Goal: Obtain resource: Download file/media

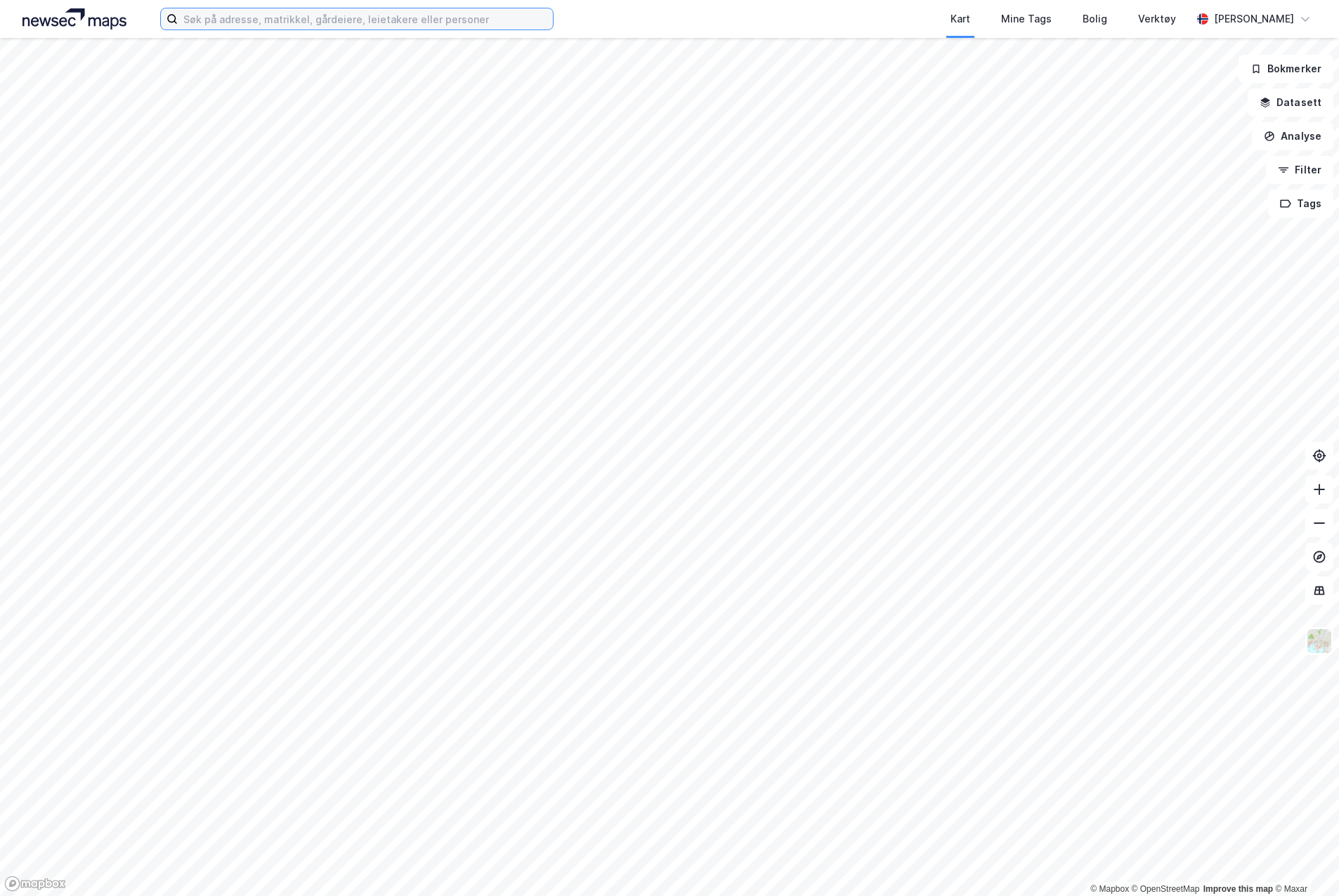
click at [356, 24] on input at bounding box center [366, 19] width 375 height 21
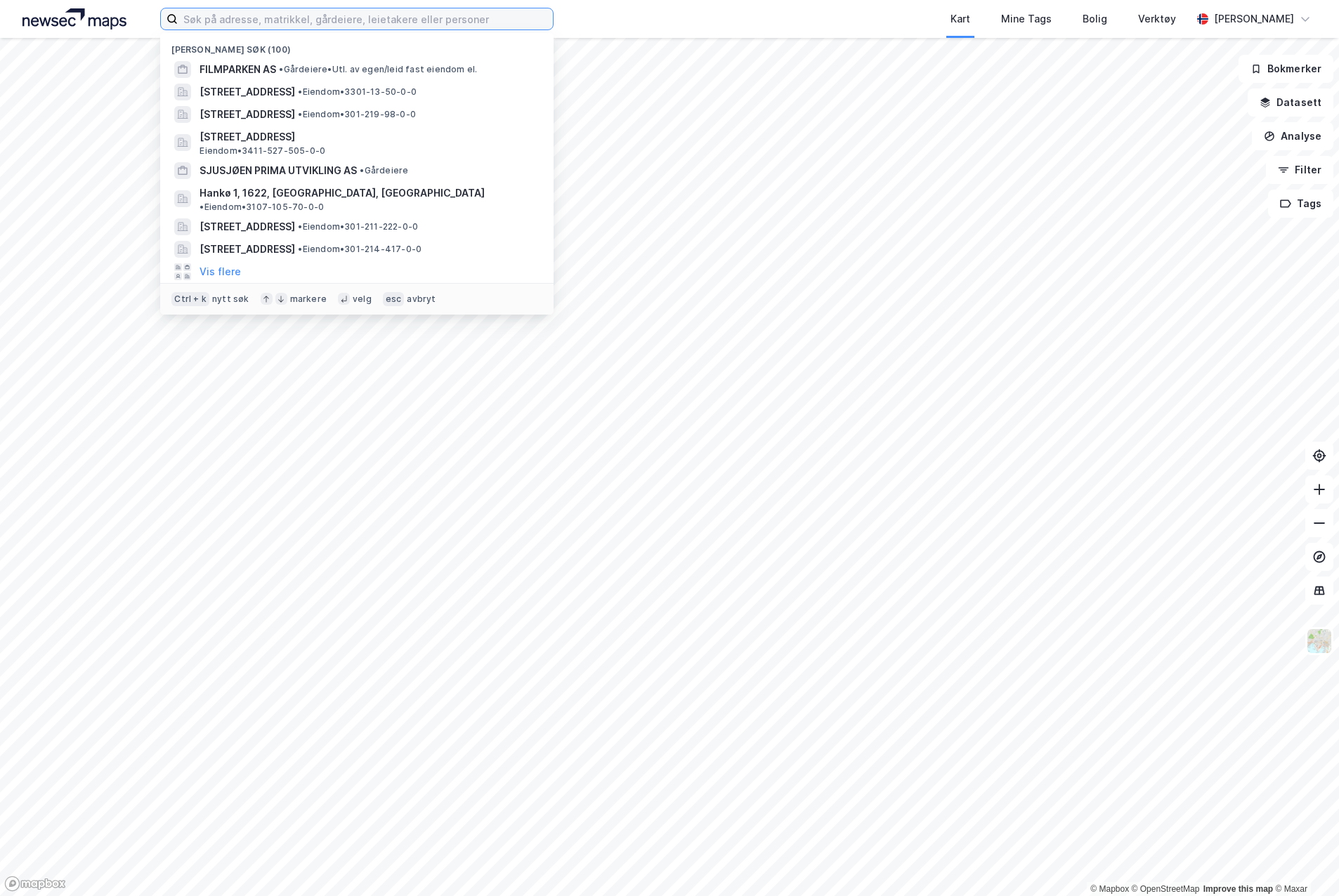
click at [421, 18] on input at bounding box center [366, 19] width 375 height 21
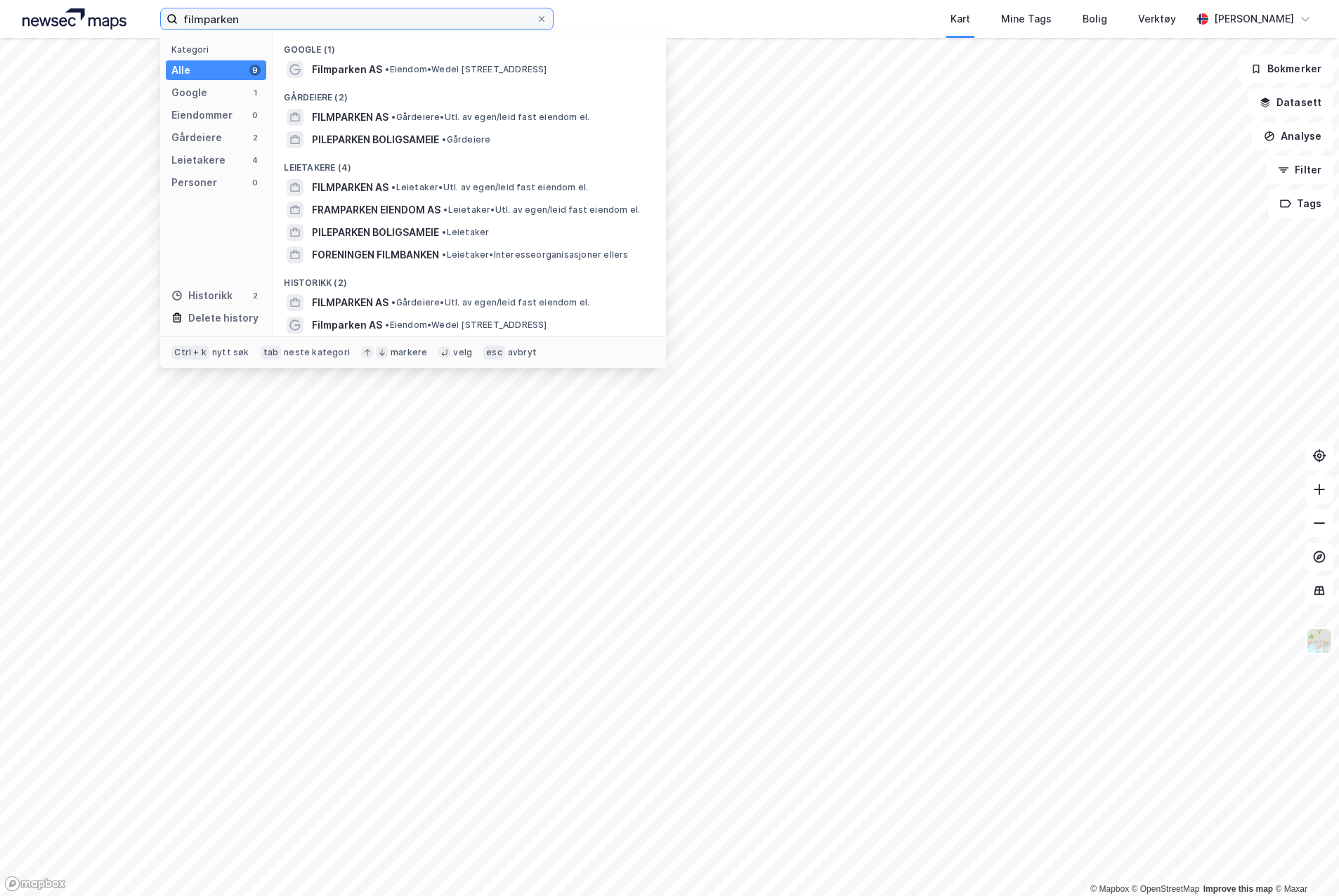
type input "filmparken"
click at [389, 116] on span "FILMPARKEN AS" at bounding box center [350, 117] width 76 height 17
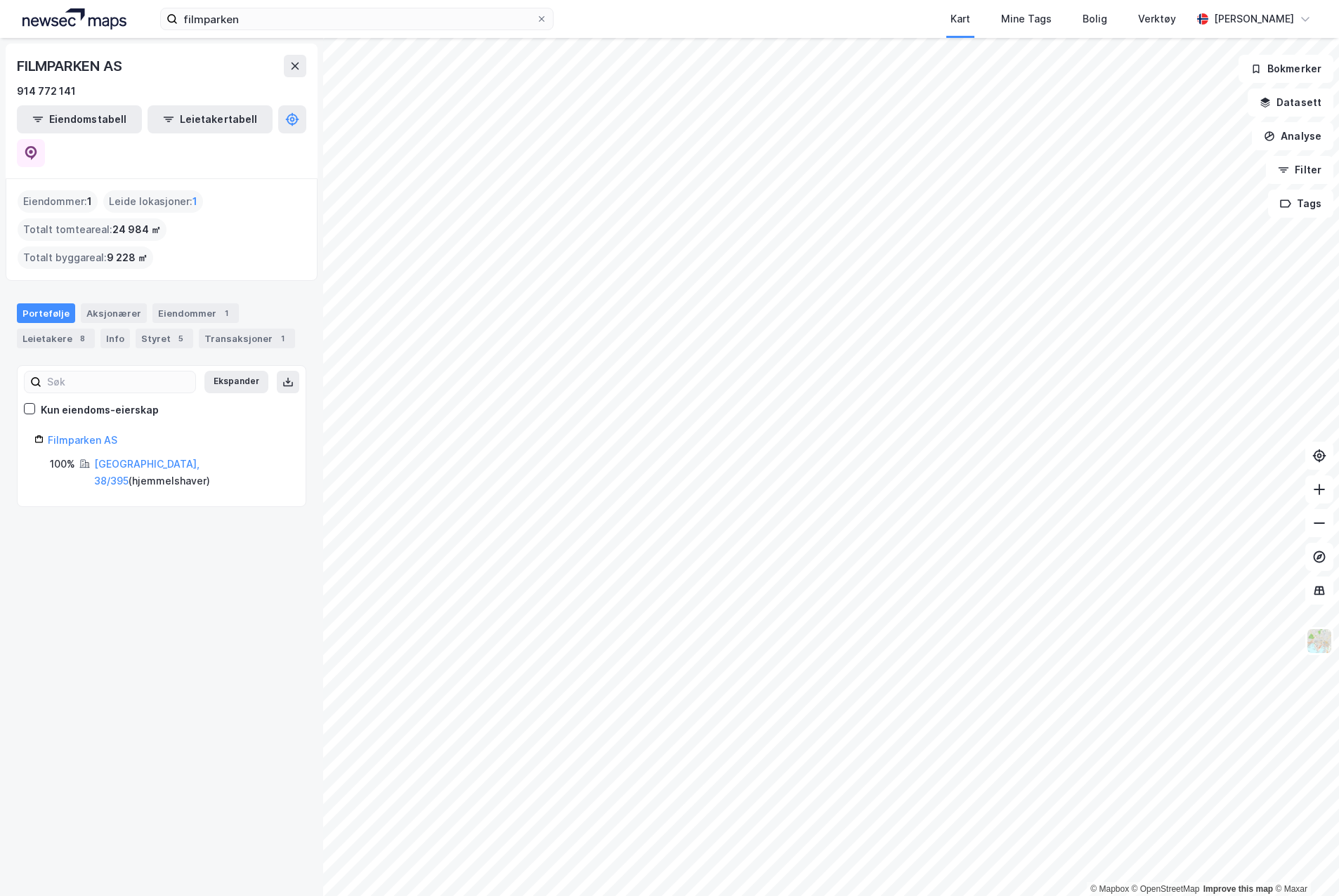
click at [137, 458] on link "[GEOGRAPHIC_DATA], 38/395" at bounding box center [147, 472] width 105 height 29
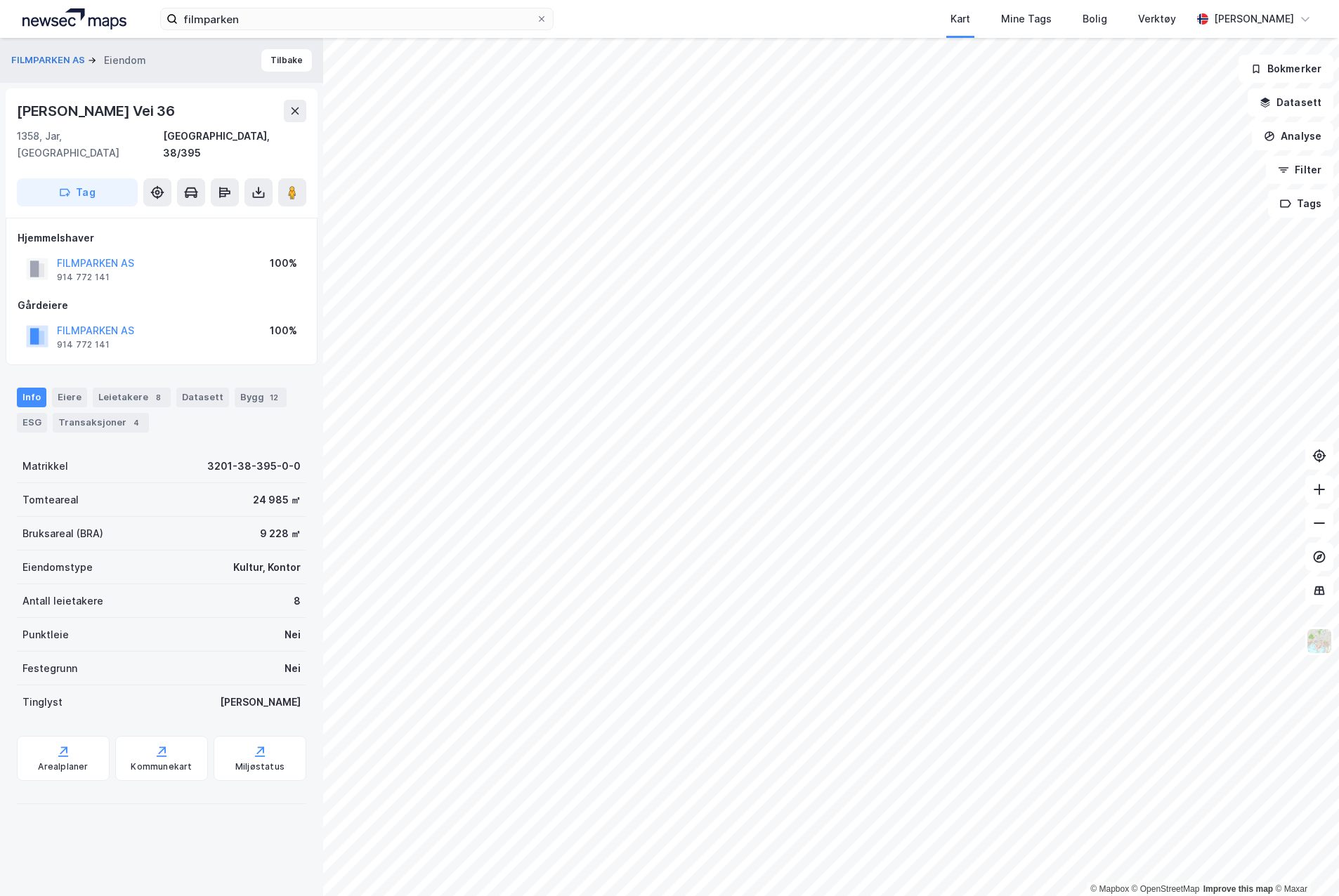
click at [257, 185] on icon at bounding box center [258, 192] width 14 height 14
click at [240, 209] on div "Last ned grunnbok" at bounding box center [198, 220] width 150 height 23
